Goal: Check status: Check status

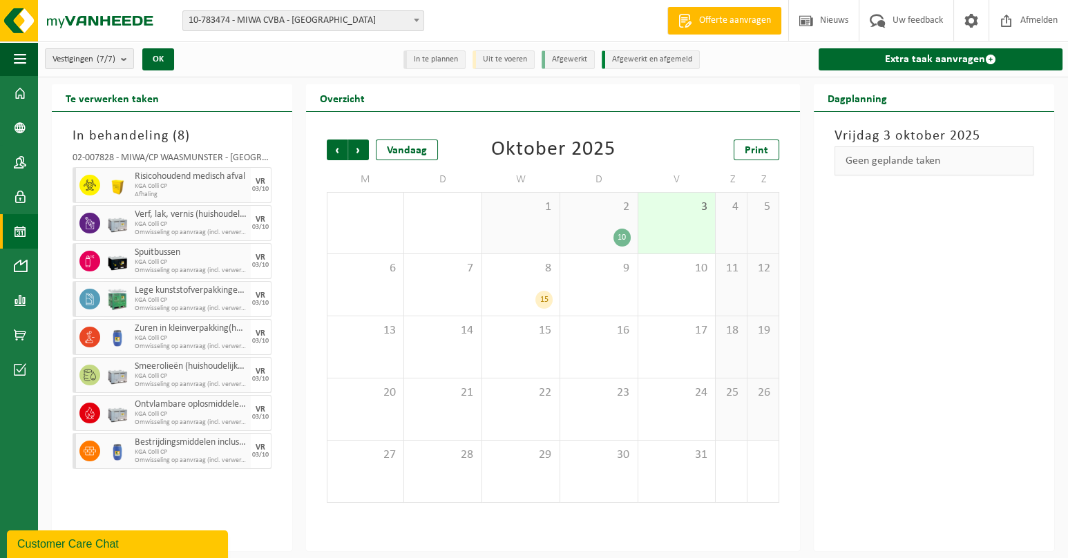
click at [339, 22] on span "10-783474 - MIWA CVBA - [GEOGRAPHIC_DATA]" at bounding box center [303, 20] width 240 height 19
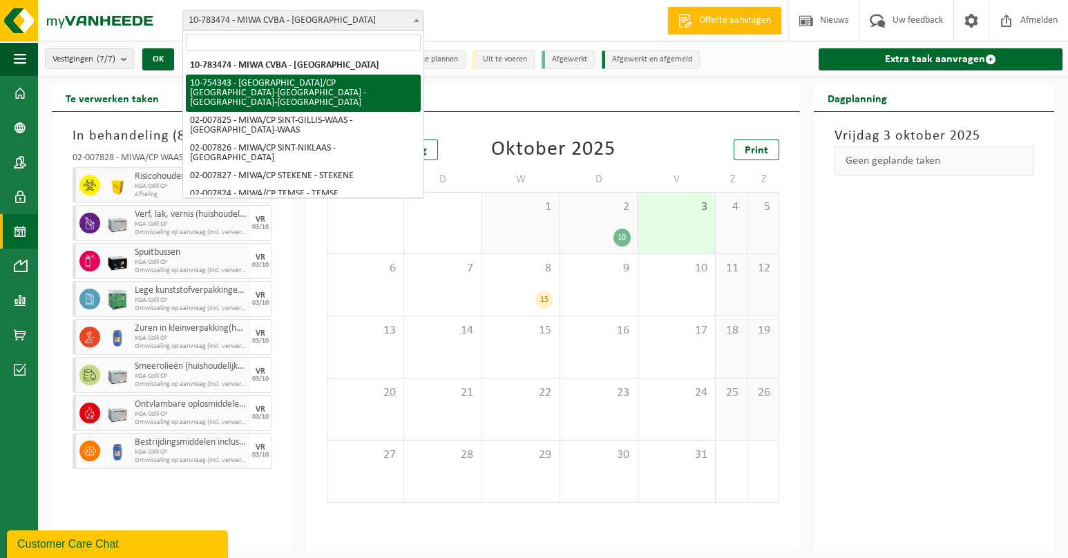
select select "27802"
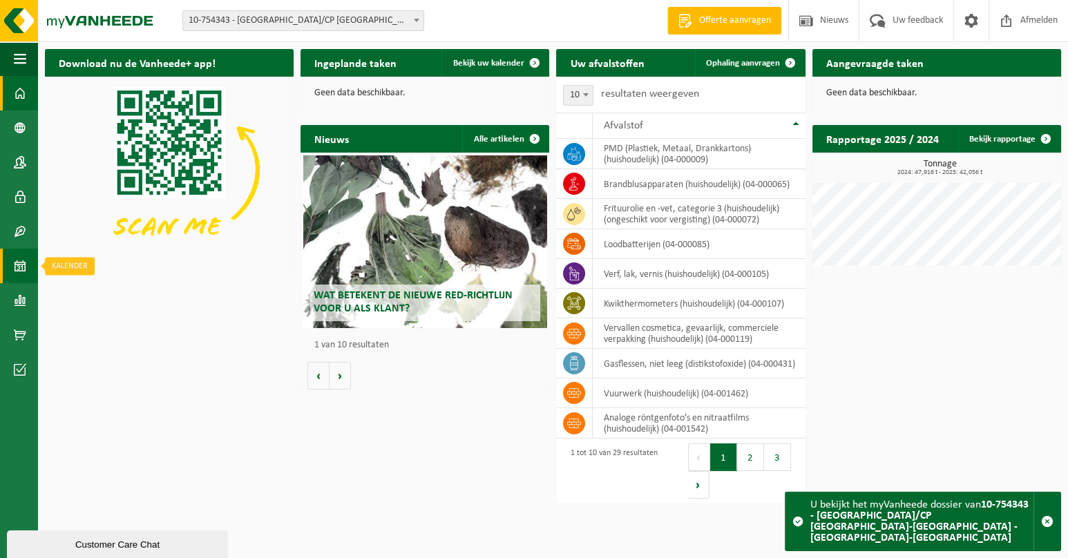
click at [15, 266] on span at bounding box center [20, 266] width 12 height 35
